Goal: Communication & Community: Participate in discussion

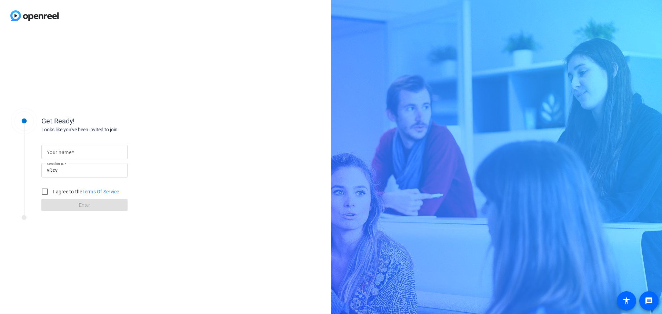
click at [70, 151] on mat-label "Your name" at bounding box center [59, 153] width 24 height 6
click at [70, 151] on input "Your name" at bounding box center [84, 152] width 75 height 8
type input "[PERSON_NAME]"
click at [46, 192] on input "I agree to the Terms Of Service" at bounding box center [45, 192] width 14 height 14
checkbox input "true"
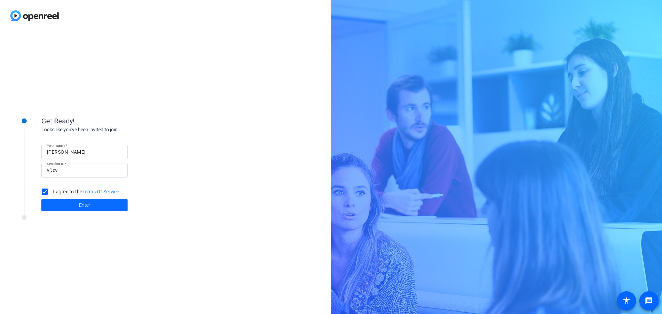
click at [63, 208] on span at bounding box center [84, 205] width 86 height 17
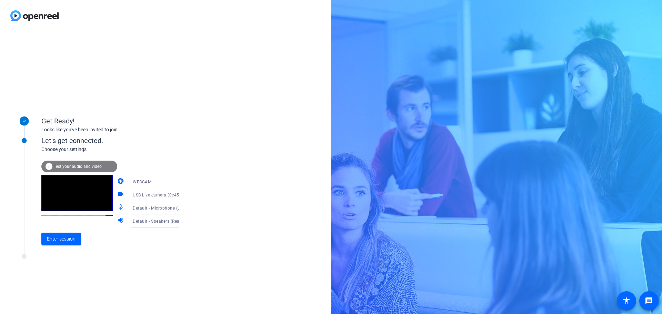
click at [161, 208] on span "Default - Microphone (USB Live camera audio) (0c45:6537)" at bounding box center [192, 208] width 119 height 6
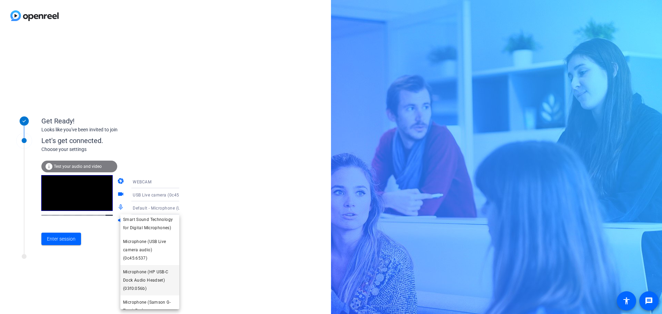
scroll to position [87, 0]
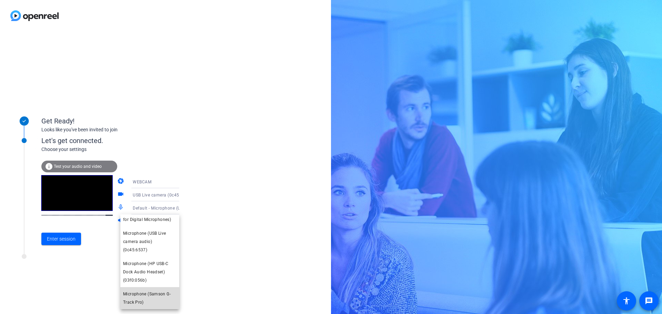
click at [151, 298] on span "Microphone (Samson G-Track Pro)" at bounding box center [149, 298] width 53 height 17
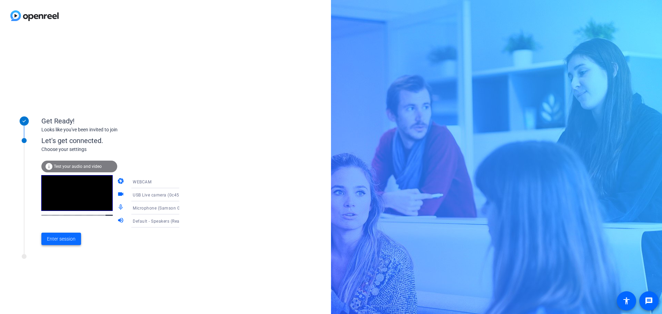
click at [58, 242] on span "Enter session" at bounding box center [61, 239] width 29 height 7
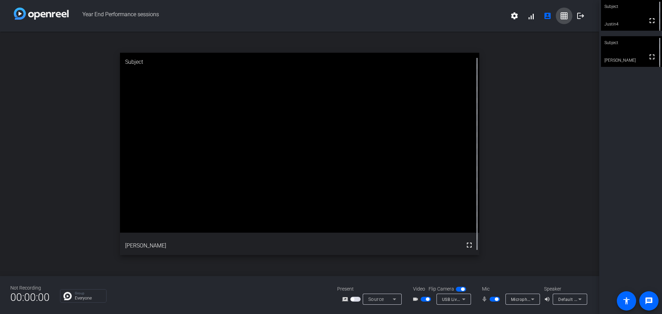
click at [568, 17] on mat-icon "grid_on" at bounding box center [564, 16] width 8 height 8
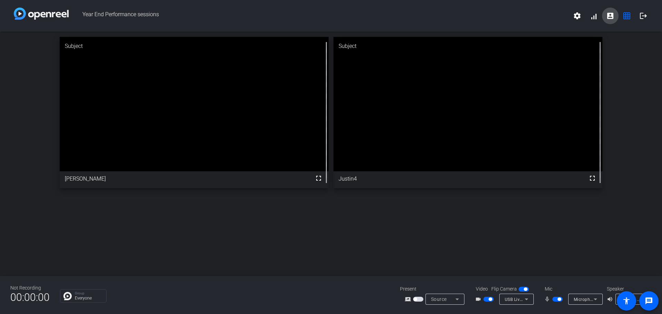
click at [612, 17] on mat-icon "account_box" at bounding box center [610, 16] width 8 height 8
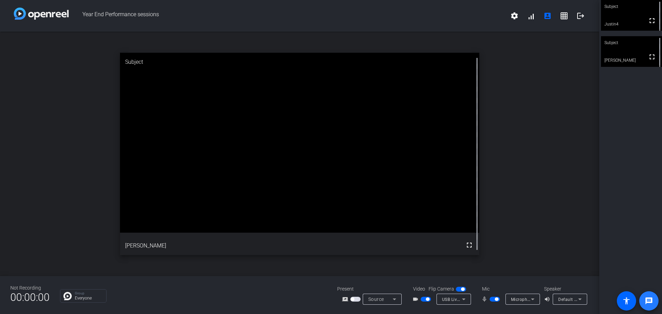
click at [647, 306] on span at bounding box center [649, 301] width 17 height 17
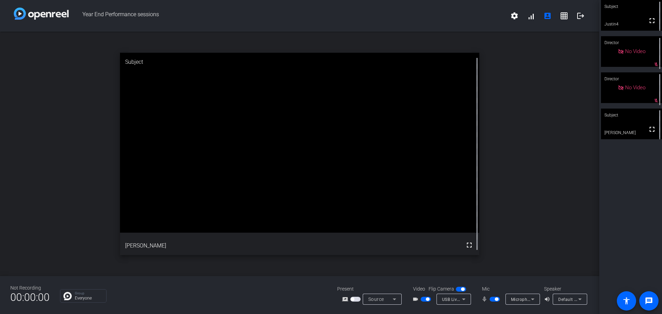
click at [618, 92] on div "No Video" at bounding box center [632, 88] width 28 height 8
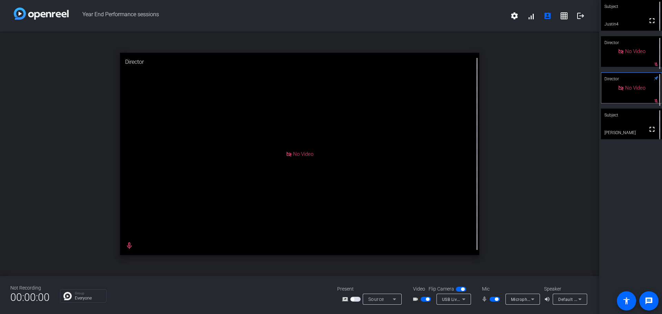
click at [606, 48] on div "Director" at bounding box center [631, 42] width 61 height 13
click at [620, 21] on video at bounding box center [631, 15] width 61 height 31
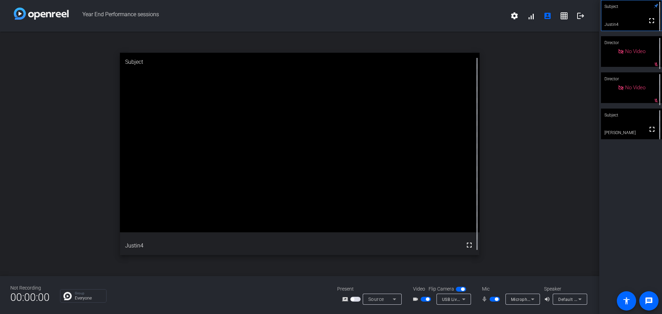
click at [614, 125] on video at bounding box center [631, 124] width 61 height 31
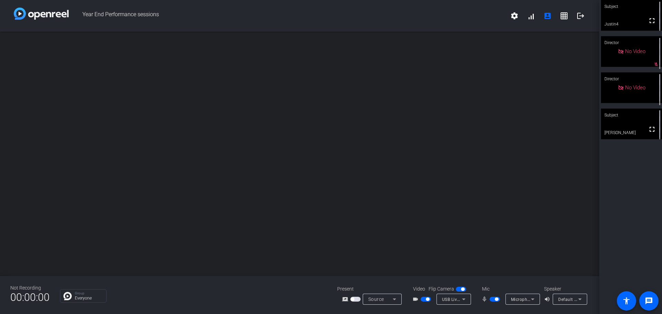
click at [426, 300] on span "button" at bounding box center [426, 299] width 10 height 5
click at [498, 299] on span "button" at bounding box center [496, 299] width 3 height 3
click at [499, 299] on span "button" at bounding box center [495, 299] width 10 height 5
click at [635, 125] on video at bounding box center [631, 124] width 61 height 31
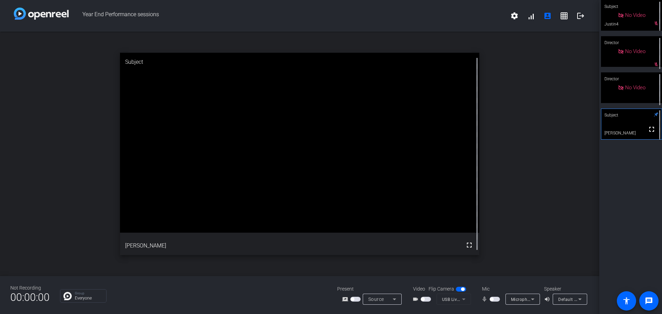
click at [494, 299] on span "button" at bounding box center [495, 299] width 10 height 5
click at [491, 300] on span "button" at bounding box center [495, 299] width 10 height 5
click at [491, 300] on span "button" at bounding box center [491, 299] width 3 height 3
click at [491, 300] on span "button" at bounding box center [495, 299] width 10 height 5
click at [497, 300] on span "button" at bounding box center [495, 299] width 10 height 5
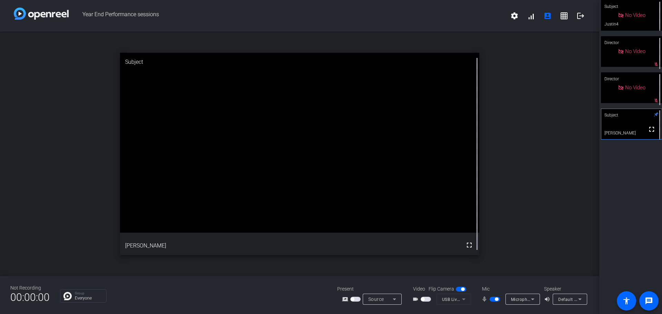
click at [429, 298] on span "button" at bounding box center [426, 299] width 10 height 5
click at [427, 299] on span "button" at bounding box center [427, 299] width 3 height 3
click at [495, 299] on span "button" at bounding box center [496, 299] width 3 height 3
click at [497, 297] on span "button" at bounding box center [495, 299] width 10 height 5
click at [495, 298] on span "button" at bounding box center [496, 299] width 3 height 3
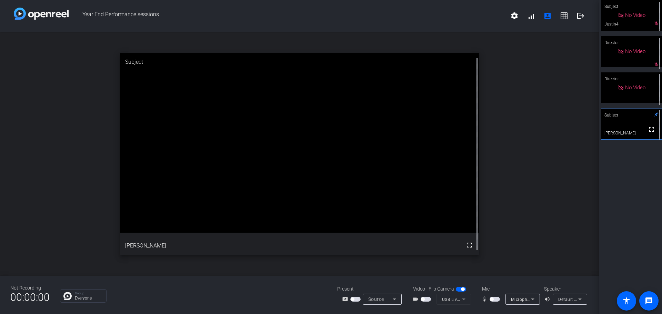
click at [494, 300] on span "button" at bounding box center [495, 299] width 10 height 5
click at [494, 299] on span "button" at bounding box center [495, 299] width 10 height 5
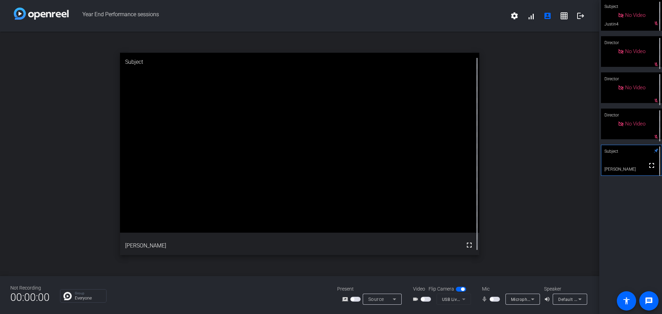
click at [494, 300] on span "button" at bounding box center [495, 299] width 10 height 5
click at [428, 299] on span "button" at bounding box center [426, 299] width 10 height 5
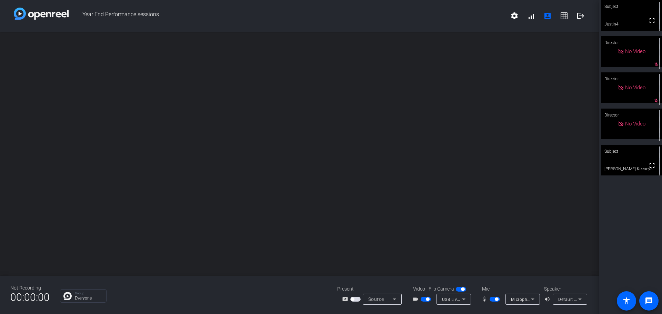
click at [493, 299] on span "button" at bounding box center [495, 299] width 10 height 5
click at [627, 162] on video at bounding box center [631, 160] width 61 height 31
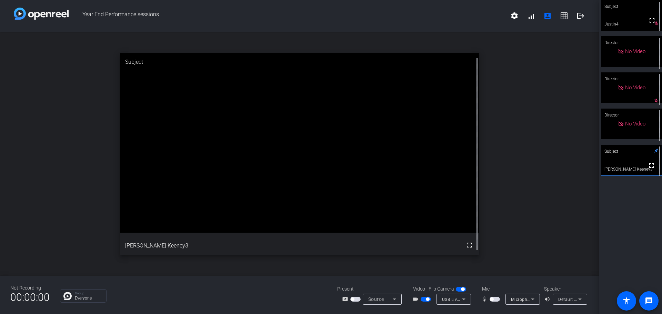
click at [492, 300] on span "button" at bounding box center [491, 299] width 3 height 3
click at [494, 301] on span "button" at bounding box center [495, 299] width 10 height 5
click at [495, 300] on span "button" at bounding box center [495, 299] width 10 height 5
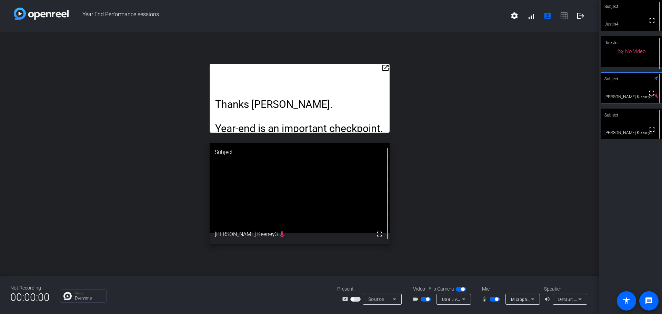
click at [496, 300] on span "button" at bounding box center [496, 299] width 3 height 3
click at [496, 300] on span "button" at bounding box center [495, 299] width 10 height 5
click at [427, 300] on span "button" at bounding box center [427, 299] width 3 height 3
click at [495, 300] on span "button" at bounding box center [496, 299] width 3 height 3
click at [495, 299] on span "button" at bounding box center [495, 299] width 10 height 5
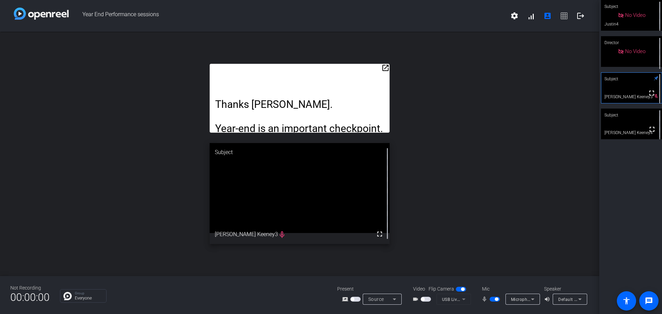
click at [426, 300] on span "button" at bounding box center [426, 299] width 10 height 5
click at [427, 299] on span "button" at bounding box center [427, 299] width 3 height 3
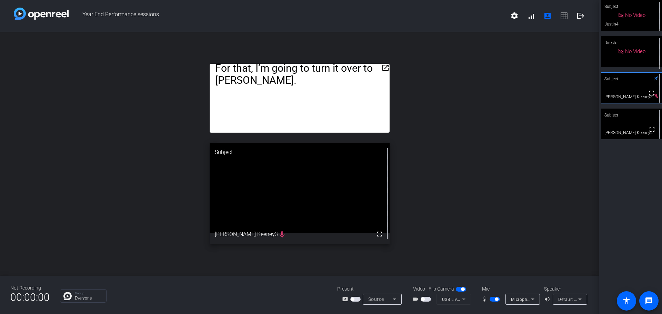
click at [495, 301] on span "button" at bounding box center [496, 299] width 3 height 3
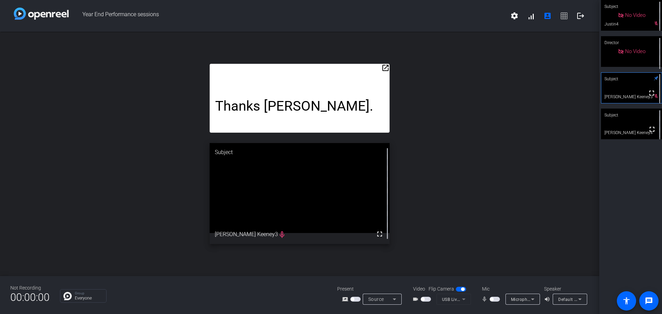
click at [493, 301] on span "button" at bounding box center [495, 299] width 10 height 5
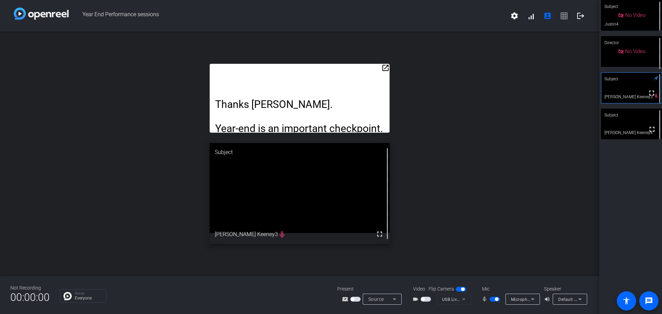
click at [497, 299] on span "button" at bounding box center [496, 299] width 3 height 3
click at [496, 300] on span "button" at bounding box center [495, 299] width 10 height 5
click at [491, 300] on span "button" at bounding box center [495, 299] width 10 height 5
click at [493, 300] on span "button" at bounding box center [491, 299] width 3 height 3
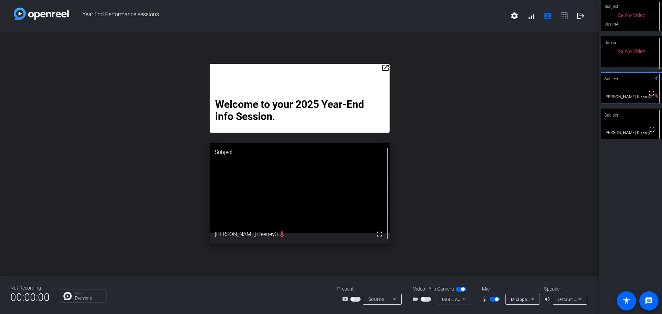
click at [495, 301] on span "button" at bounding box center [495, 299] width 10 height 5
click at [497, 299] on span "button" at bounding box center [495, 299] width 10 height 5
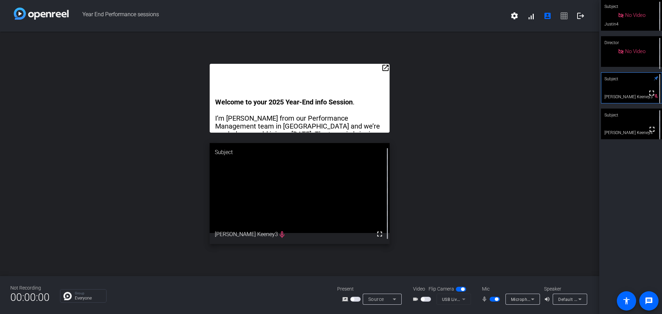
click at [493, 299] on span "button" at bounding box center [495, 299] width 10 height 5
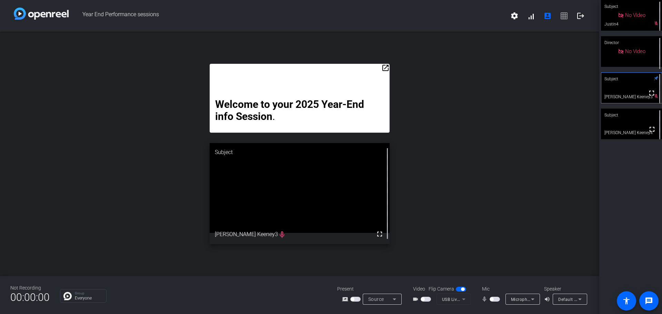
click at [492, 300] on span "button" at bounding box center [491, 299] width 3 height 3
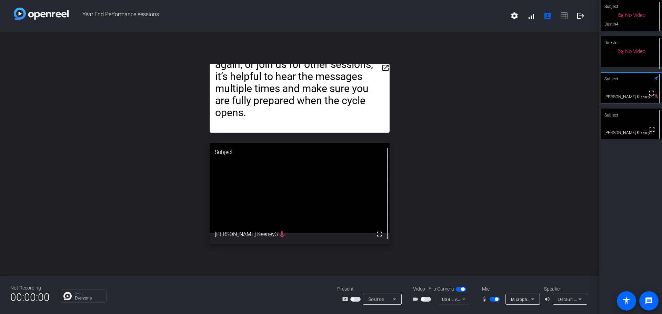
click at [495, 302] on span "button" at bounding box center [495, 299] width 10 height 5
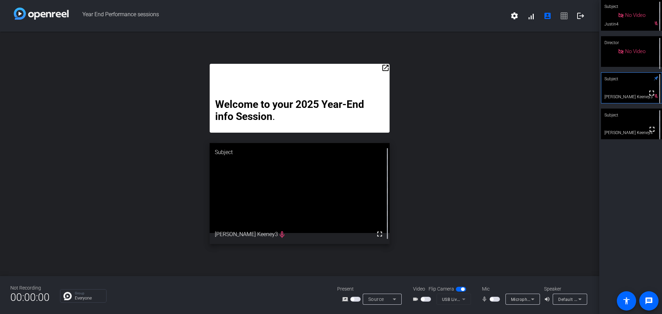
click at [494, 300] on span "button" at bounding box center [491, 299] width 3 height 3
click at [424, 299] on span "button" at bounding box center [422, 299] width 3 height 3
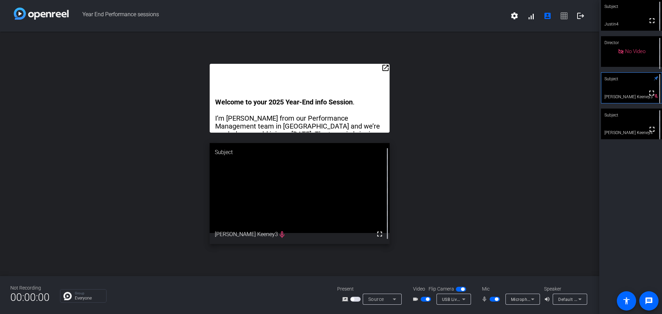
click at [494, 300] on span "button" at bounding box center [495, 299] width 10 height 5
click at [425, 299] on span "button" at bounding box center [426, 299] width 10 height 5
click at [494, 299] on span "button" at bounding box center [495, 299] width 10 height 5
click at [428, 298] on span "button" at bounding box center [426, 299] width 10 height 5
click at [496, 298] on span "button" at bounding box center [496, 299] width 3 height 3
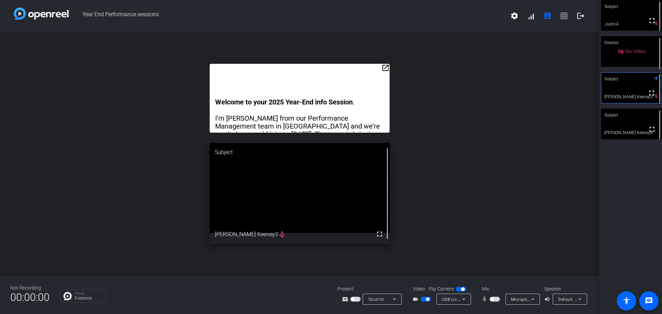
click at [425, 298] on span "button" at bounding box center [426, 299] width 10 height 5
click at [495, 299] on span "button" at bounding box center [495, 299] width 10 height 5
click at [426, 300] on span "button" at bounding box center [426, 299] width 10 height 5
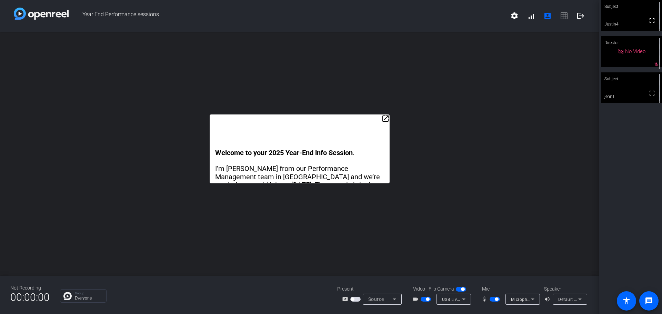
click at [624, 80] on div "Subject" at bounding box center [631, 78] width 61 height 13
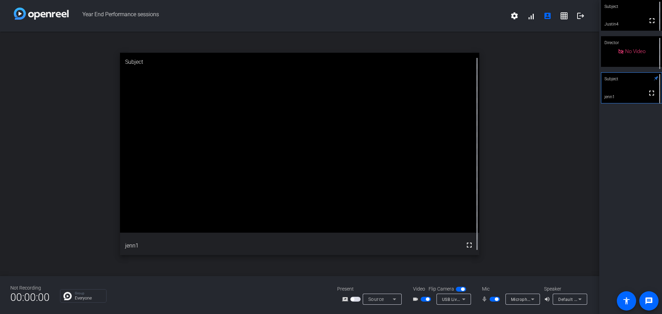
click at [499, 298] on span "button" at bounding box center [495, 299] width 10 height 5
click at [494, 299] on span "button" at bounding box center [491, 299] width 3 height 3
click at [425, 300] on span "button" at bounding box center [426, 299] width 10 height 5
click at [493, 299] on span "button" at bounding box center [495, 299] width 10 height 5
click at [497, 298] on span "button" at bounding box center [495, 299] width 10 height 5
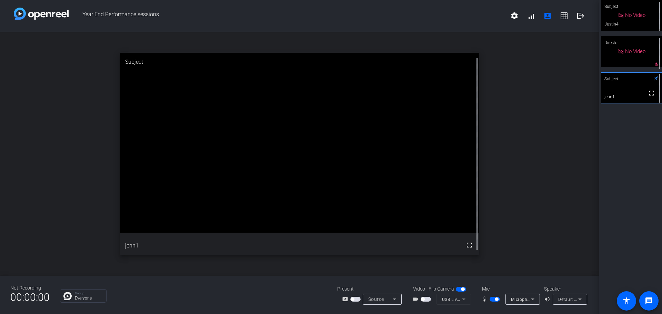
click at [497, 298] on span "button" at bounding box center [496, 299] width 3 height 3
click at [425, 301] on span "button" at bounding box center [426, 299] width 10 height 5
click at [496, 300] on span "button" at bounding box center [495, 299] width 10 height 5
click at [427, 300] on span "button" at bounding box center [427, 299] width 3 height 3
click at [495, 299] on span "button" at bounding box center [496, 299] width 3 height 3
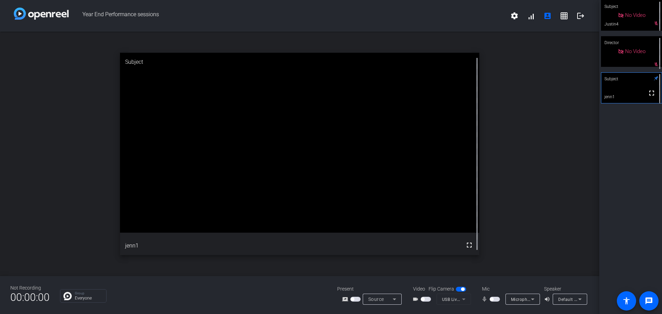
click at [491, 301] on span "button" at bounding box center [491, 299] width 3 height 3
click at [428, 300] on span "button" at bounding box center [426, 299] width 10 height 5
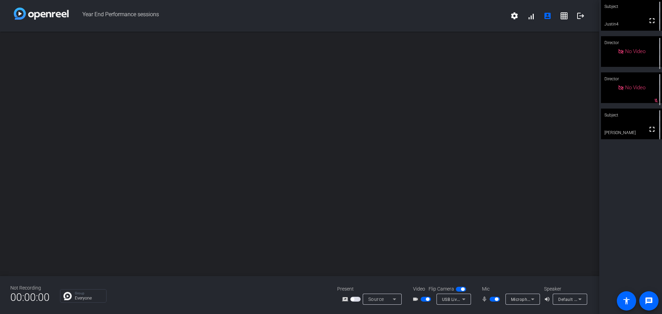
click at [631, 121] on div "Subject" at bounding box center [631, 115] width 61 height 13
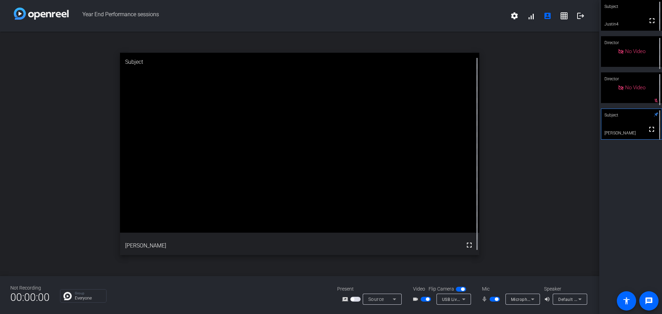
click at [494, 299] on span "button" at bounding box center [495, 299] width 10 height 5
click at [496, 299] on span "button" at bounding box center [495, 299] width 10 height 5
click at [493, 300] on span "button" at bounding box center [495, 299] width 10 height 5
click at [493, 300] on span "button" at bounding box center [491, 299] width 3 height 3
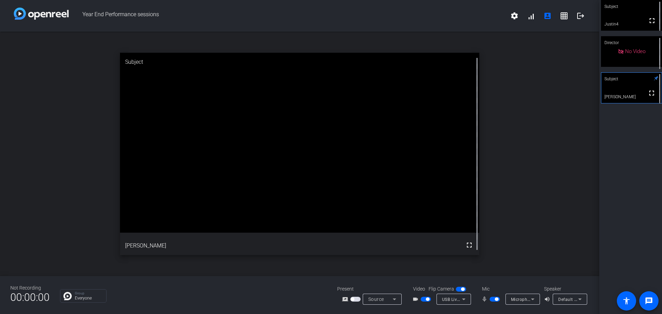
click at [494, 300] on span "button" at bounding box center [495, 299] width 10 height 5
click at [426, 297] on span "button" at bounding box center [426, 299] width 10 height 5
click at [496, 298] on span "button" at bounding box center [495, 299] width 10 height 5
click at [424, 300] on span "button" at bounding box center [422, 299] width 3 height 3
click at [427, 299] on span "button" at bounding box center [427, 299] width 3 height 3
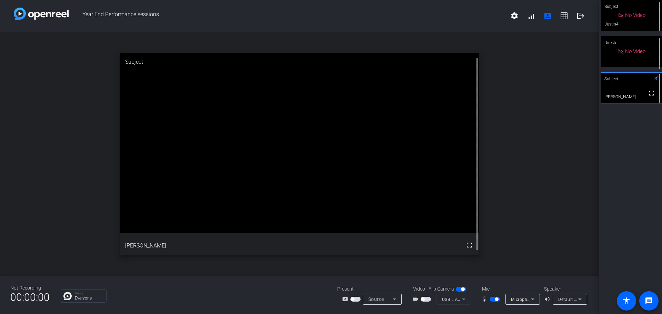
click at [497, 299] on span "button" at bounding box center [496, 299] width 3 height 3
click at [493, 299] on span "button" at bounding box center [491, 299] width 3 height 3
click at [425, 299] on span "button" at bounding box center [426, 299] width 10 height 5
click at [427, 298] on span "button" at bounding box center [427, 299] width 3 height 3
click at [427, 298] on span "button" at bounding box center [426, 299] width 10 height 5
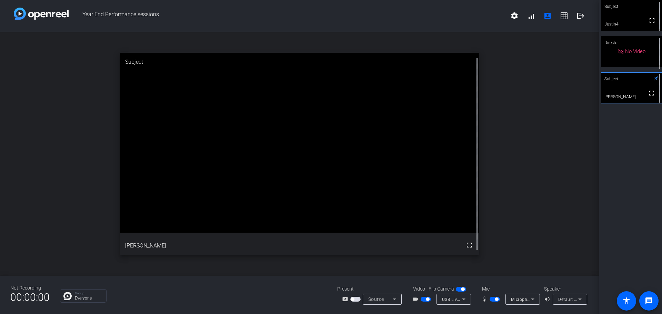
click at [429, 299] on span "button" at bounding box center [427, 299] width 3 height 3
click at [429, 297] on span "button" at bounding box center [426, 299] width 10 height 5
click at [427, 300] on span "button" at bounding box center [427, 299] width 3 height 3
click at [492, 300] on span "button" at bounding box center [495, 299] width 10 height 5
click at [495, 298] on span "button" at bounding box center [495, 299] width 10 height 5
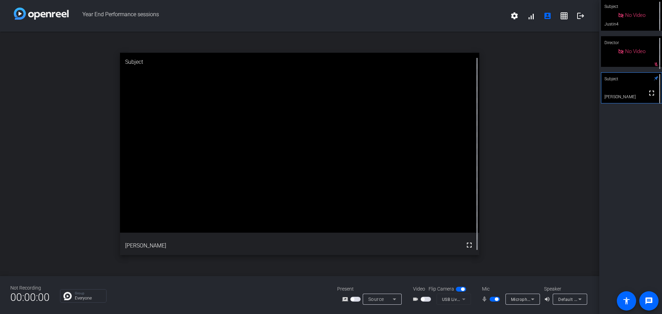
click at [424, 300] on span "button" at bounding box center [422, 299] width 3 height 3
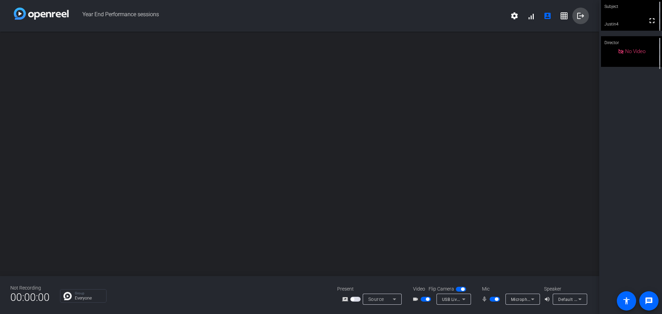
click at [580, 18] on mat-icon "logout" at bounding box center [581, 16] width 8 height 8
